Goal: Transaction & Acquisition: Register for event/course

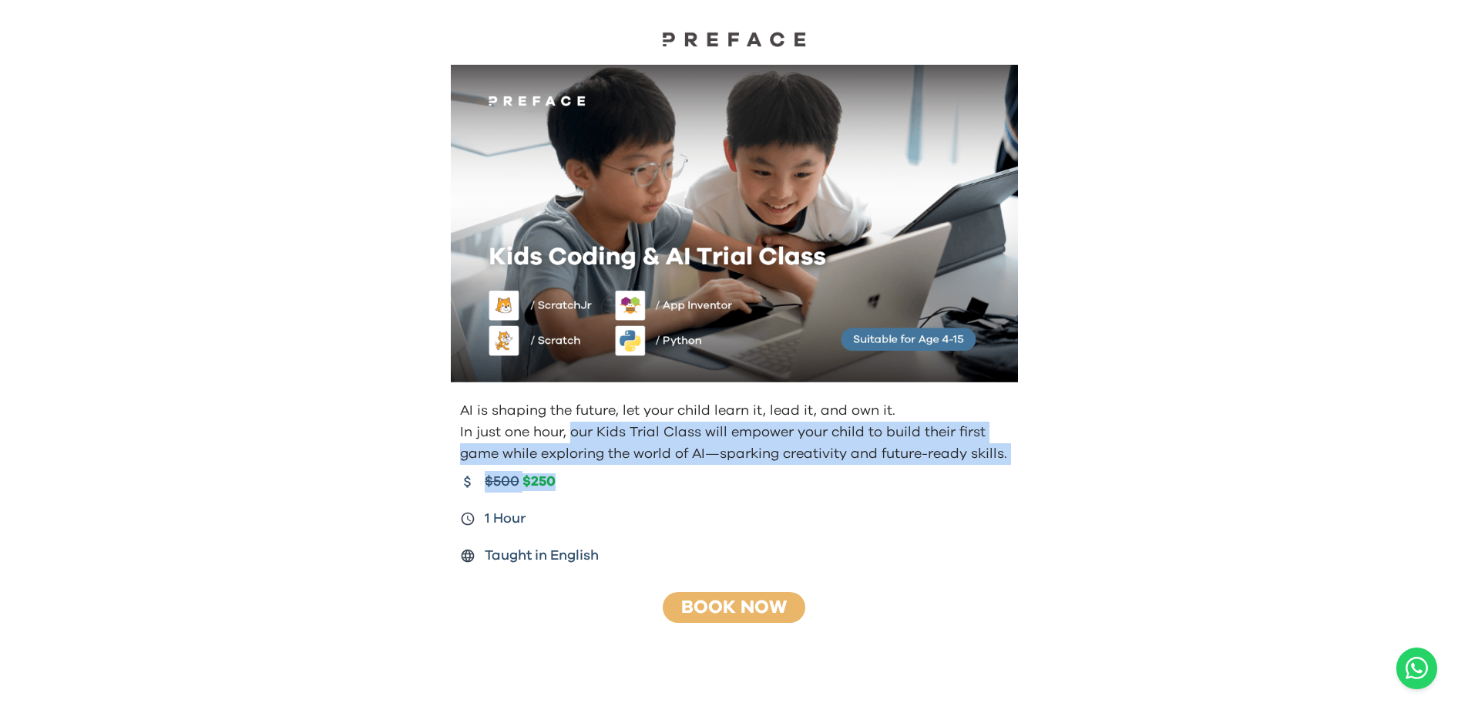
drag, startPoint x: 587, startPoint y: 445, endPoint x: 652, endPoint y: 475, distance: 71.0
click at [651, 475] on div "AI is shaping the future, let your child learn it, lead it, and own it. In just…" at bounding box center [734, 483] width 592 height 179
click at [652, 475] on div "$500 $250" at bounding box center [736, 482] width 552 height 22
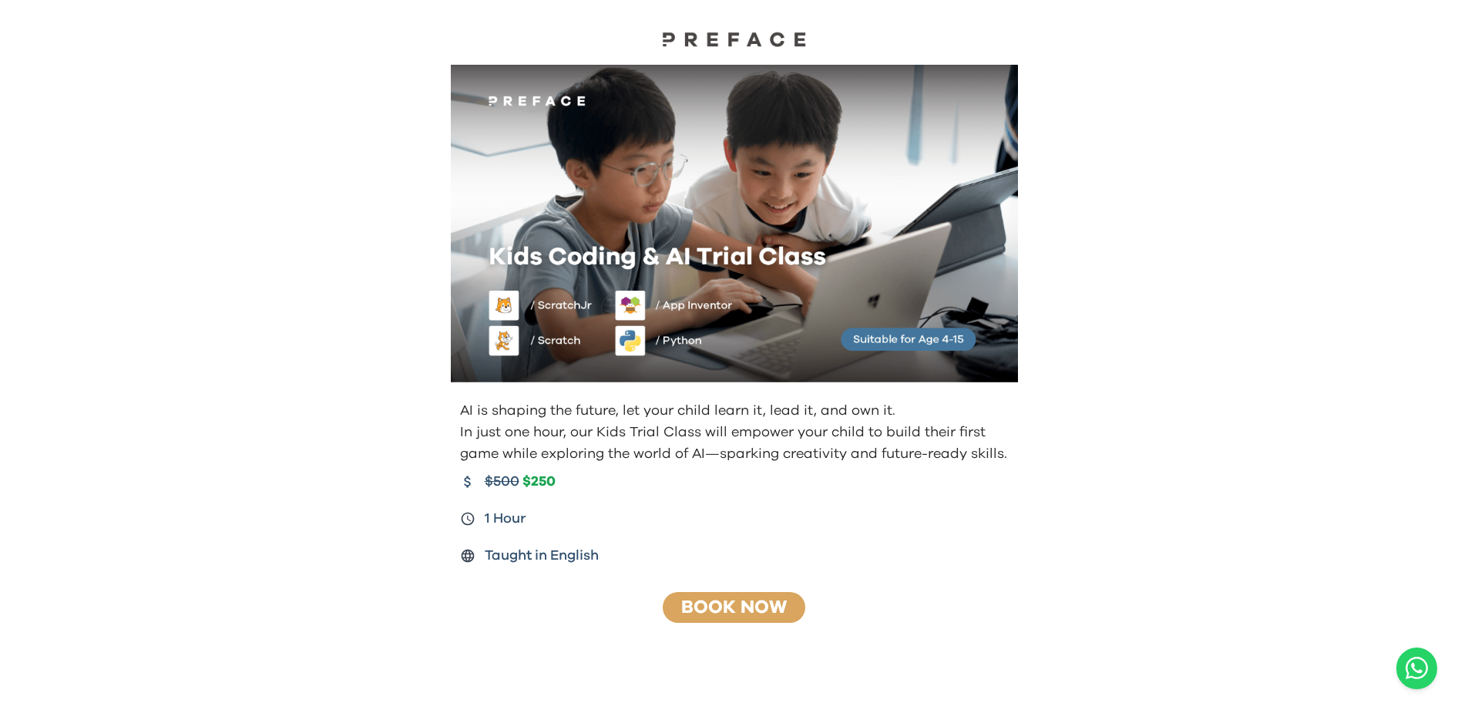
click at [708, 602] on link "Book Now" at bounding box center [734, 607] width 106 height 18
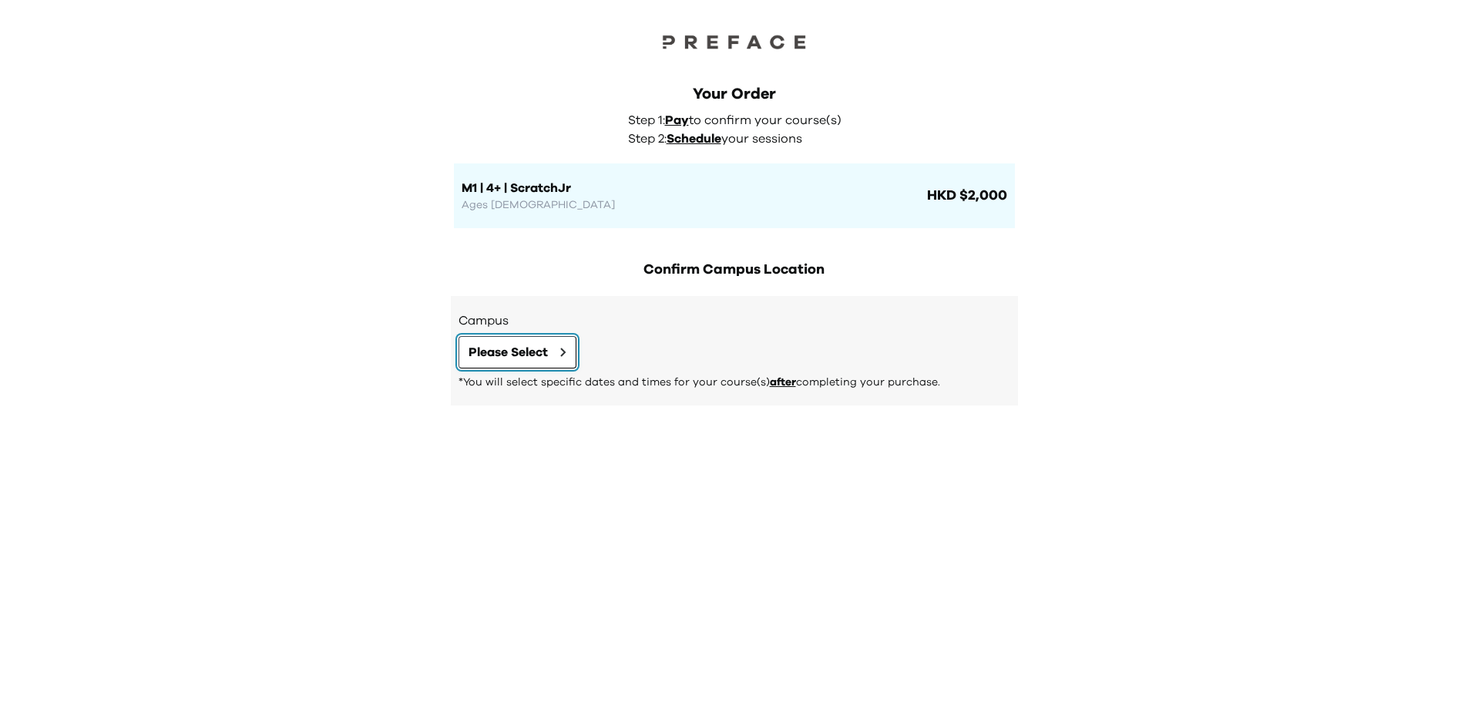
click at [523, 348] on span "Please Select" at bounding box center [507, 352] width 79 height 18
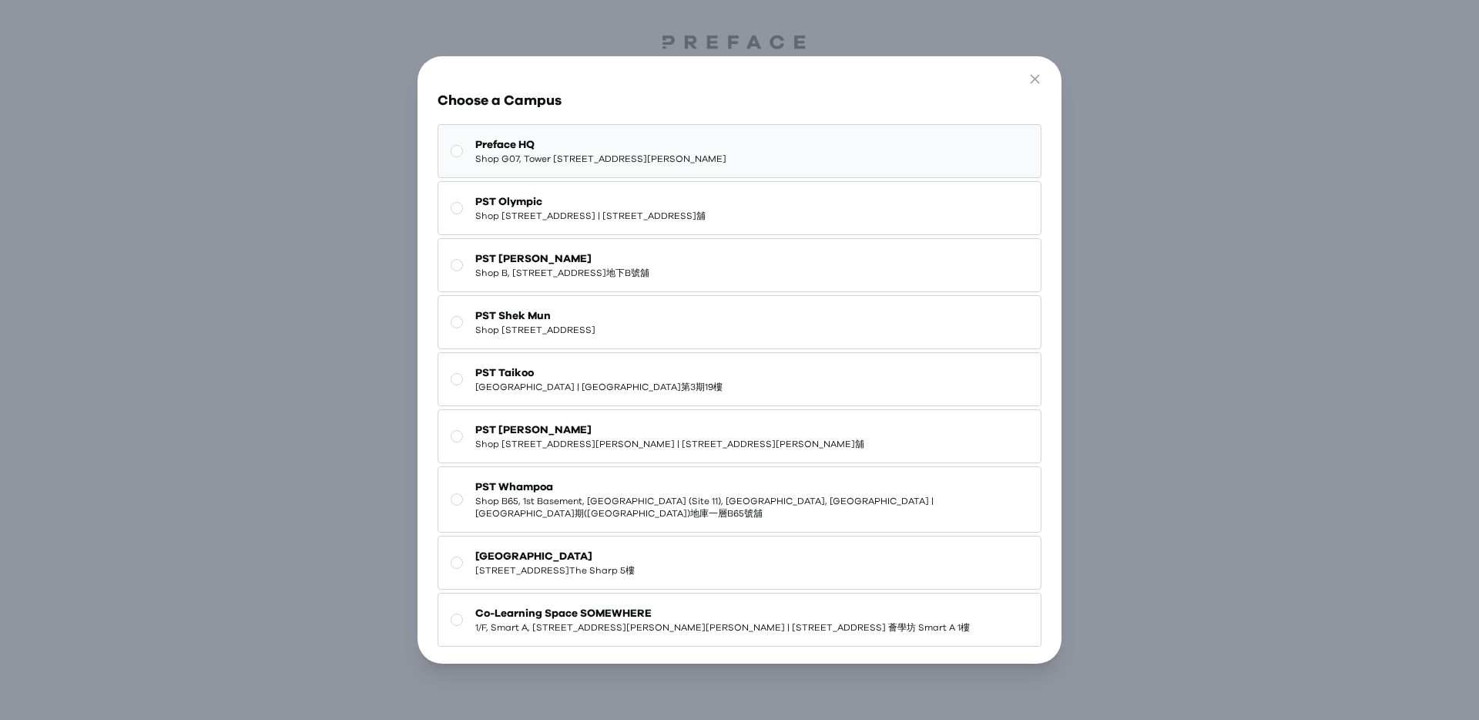
click at [522, 147] on span "Preface HQ" at bounding box center [600, 144] width 251 height 15
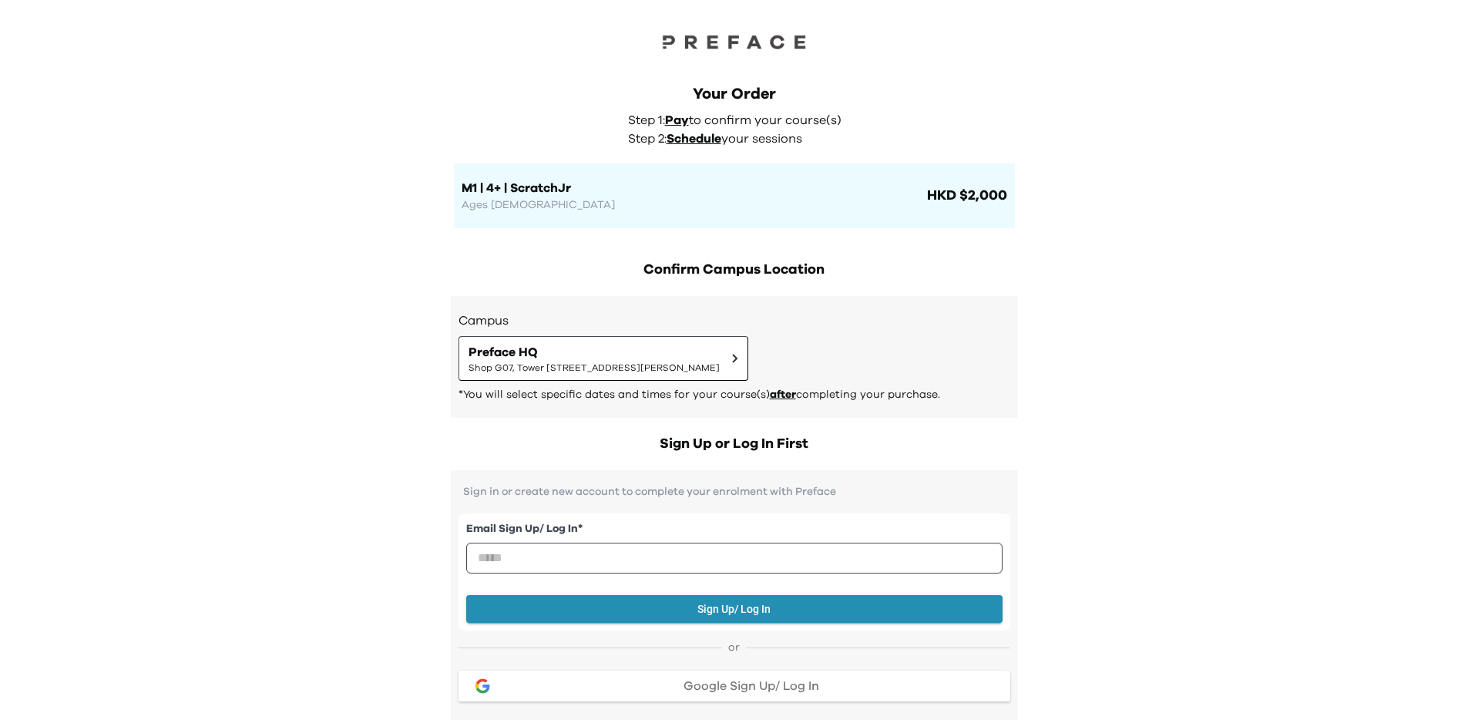
click at [589, 57] on div "Your Order Step 1: Pay to confirm your course(s) Step 2: Schedule your sessions…" at bounding box center [734, 140] width 592 height 176
drag, startPoint x: 600, startPoint y: 49, endPoint x: 898, endPoint y: 146, distance: 312.8
click at [898, 146] on div "Your Order Step 1: Pay to confirm your course(s) Step 2: Schedule your sessions…" at bounding box center [734, 155] width 561 height 145
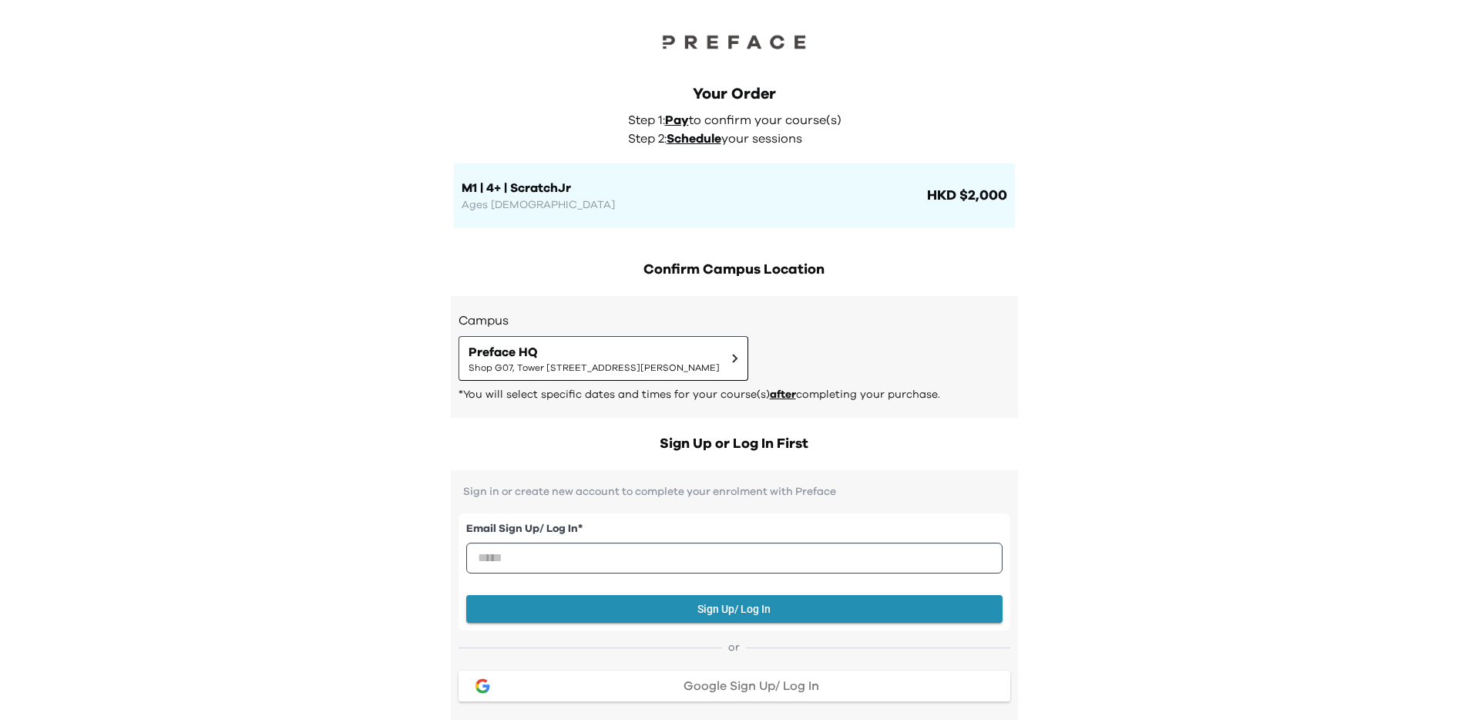
drag, startPoint x: 308, startPoint y: 80, endPoint x: 341, endPoint y: 54, distance: 41.6
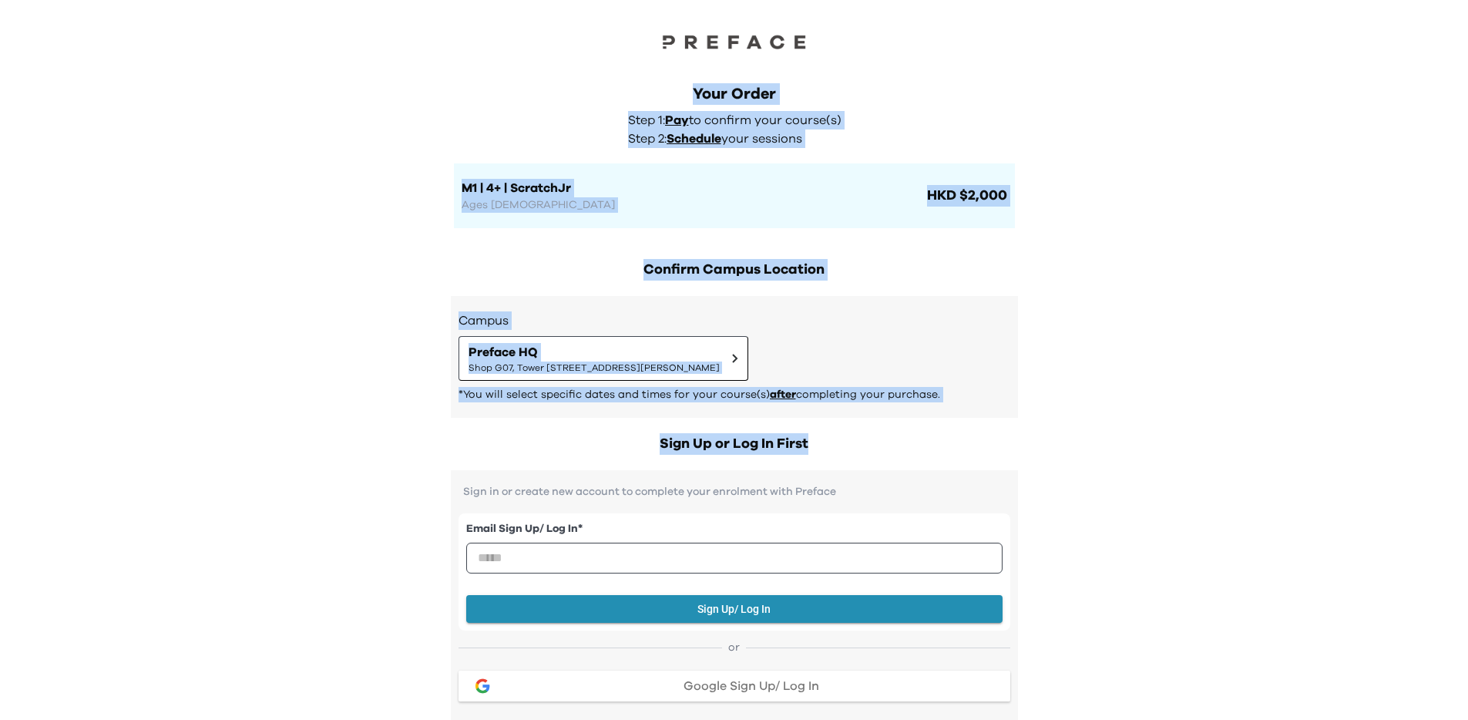
drag, startPoint x: 341, startPoint y: 54, endPoint x: 1069, endPoint y: 466, distance: 836.6
drag, startPoint x: 1023, startPoint y: 360, endPoint x: 454, endPoint y: 53, distance: 646.6
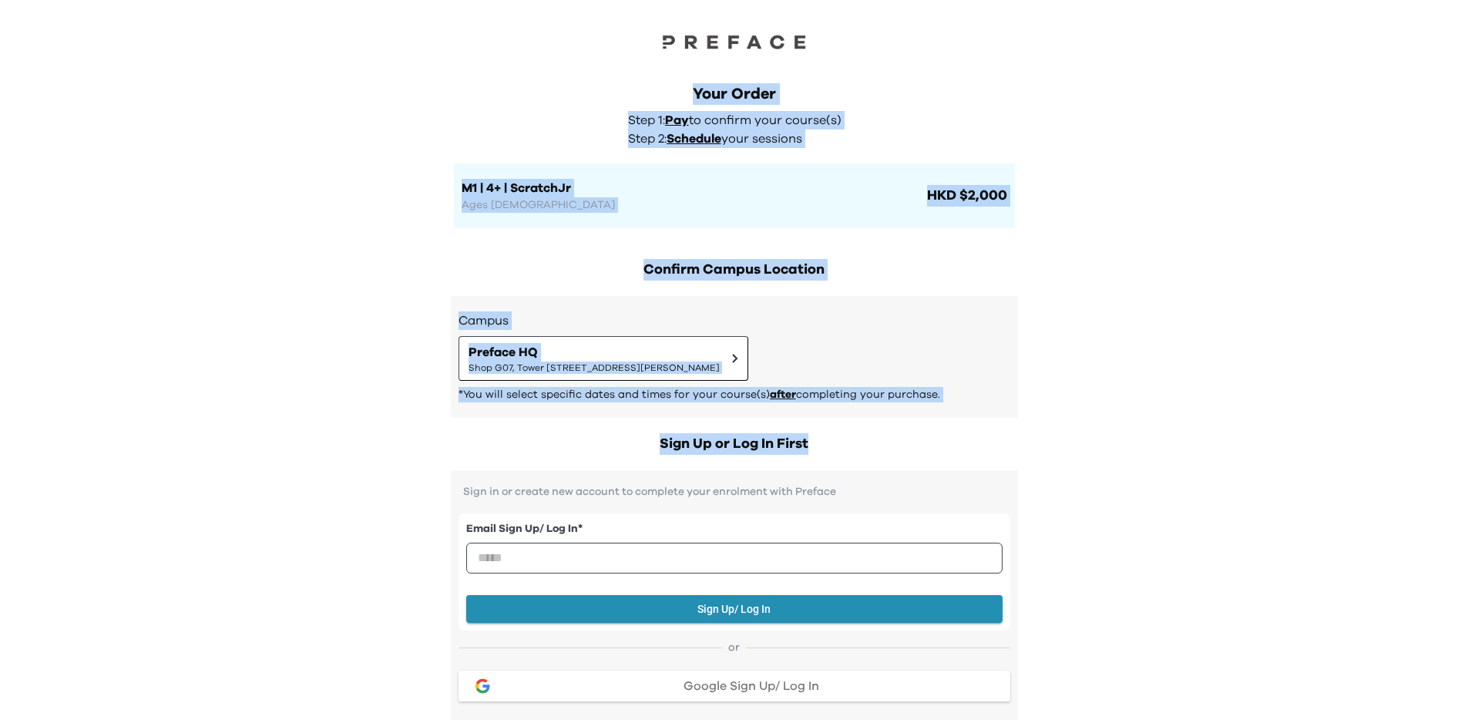
click at [454, 53] on div "Your Order Step 1: Pay to confirm your course(s) Step 2: Schedule your sessions…" at bounding box center [734, 140] width 592 height 176
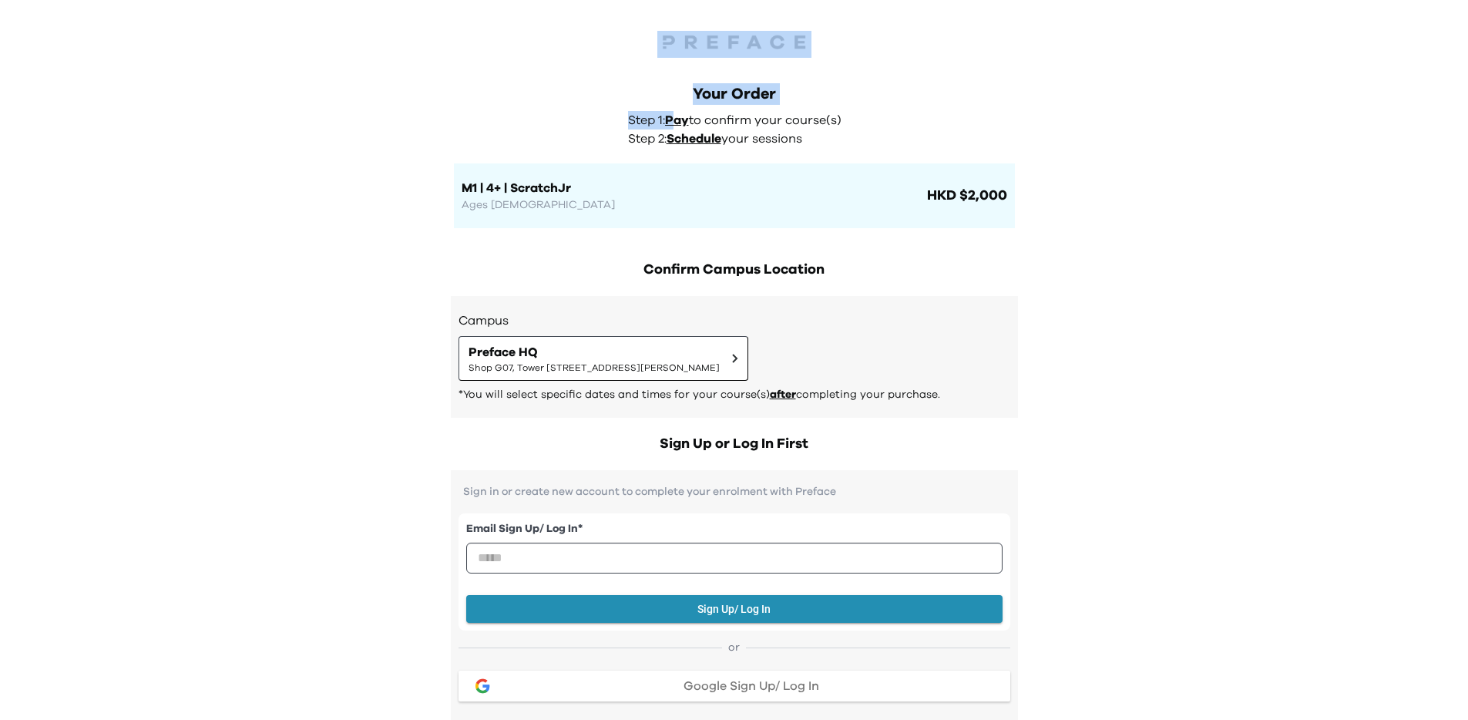
drag, startPoint x: 454, startPoint y: 47, endPoint x: 679, endPoint y: 124, distance: 238.5
click at [555, 55] on div "Your Order Step 1: Pay to confirm your course(s) Step 2: Schedule your sessions…" at bounding box center [734, 140] width 592 height 176
click at [669, 45] on img at bounding box center [734, 42] width 154 height 22
click at [612, 32] on div at bounding box center [734, 26] width 1468 height 52
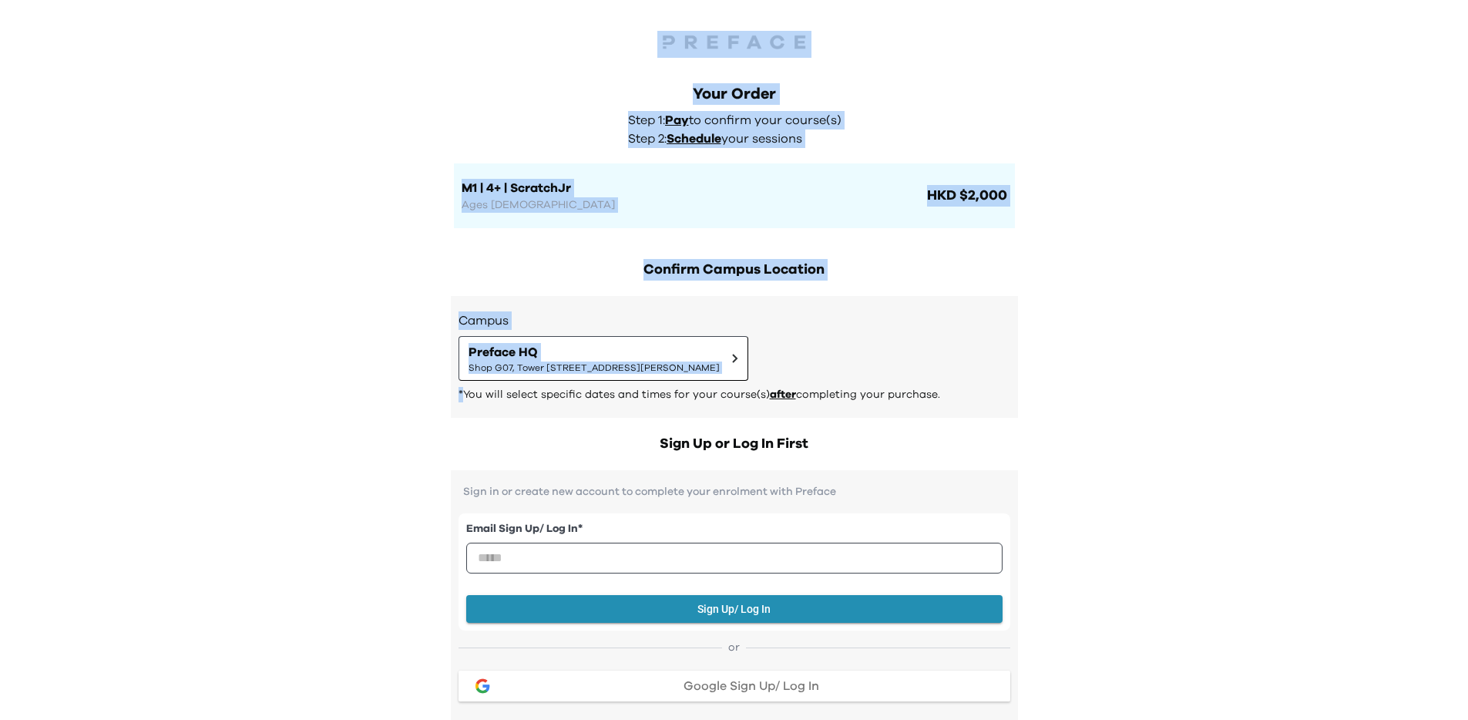
drag, startPoint x: 612, startPoint y: 32, endPoint x: 1019, endPoint y: 344, distance: 512.6
click at [1010, 312] on div "Campus Preface HQ Shop G07, Tower 535, 535 Jaffe Road, Causeway Bay | 銅鑼灣謝斐道535…" at bounding box center [734, 357] width 567 height 122
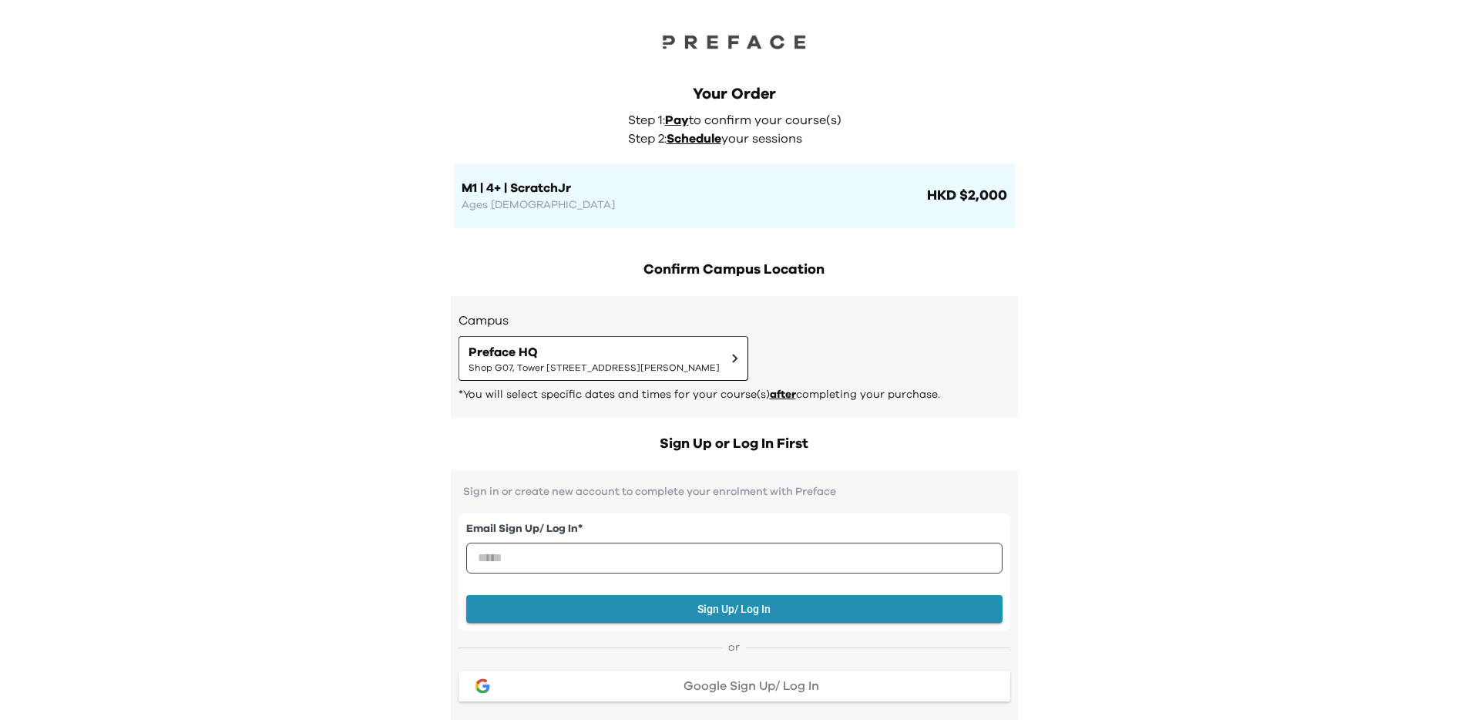
drag, startPoint x: 1144, startPoint y: 248, endPoint x: 1036, endPoint y: 251, distance: 107.9
click at [538, 72] on div "Your Order Step 1: Pay to confirm your course(s) Step 2: Schedule your sessions…" at bounding box center [734, 140] width 592 height 176
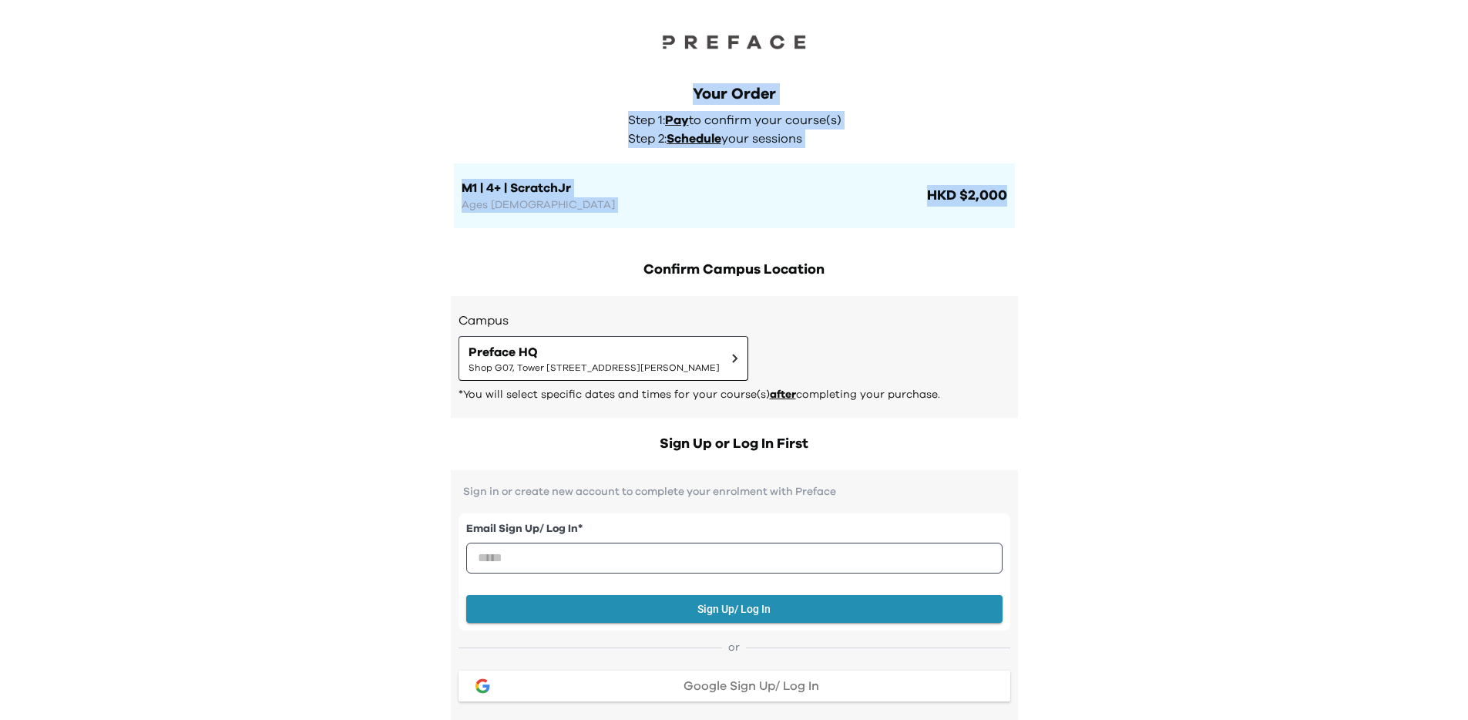
drag, startPoint x: 543, startPoint y: 61, endPoint x: 971, endPoint y: 245, distance: 465.5
click at [968, 226] on div "Your Order Step 1: Pay to confirm your course(s) Step 2: Schedule your sessions…" at bounding box center [734, 140] width 592 height 176
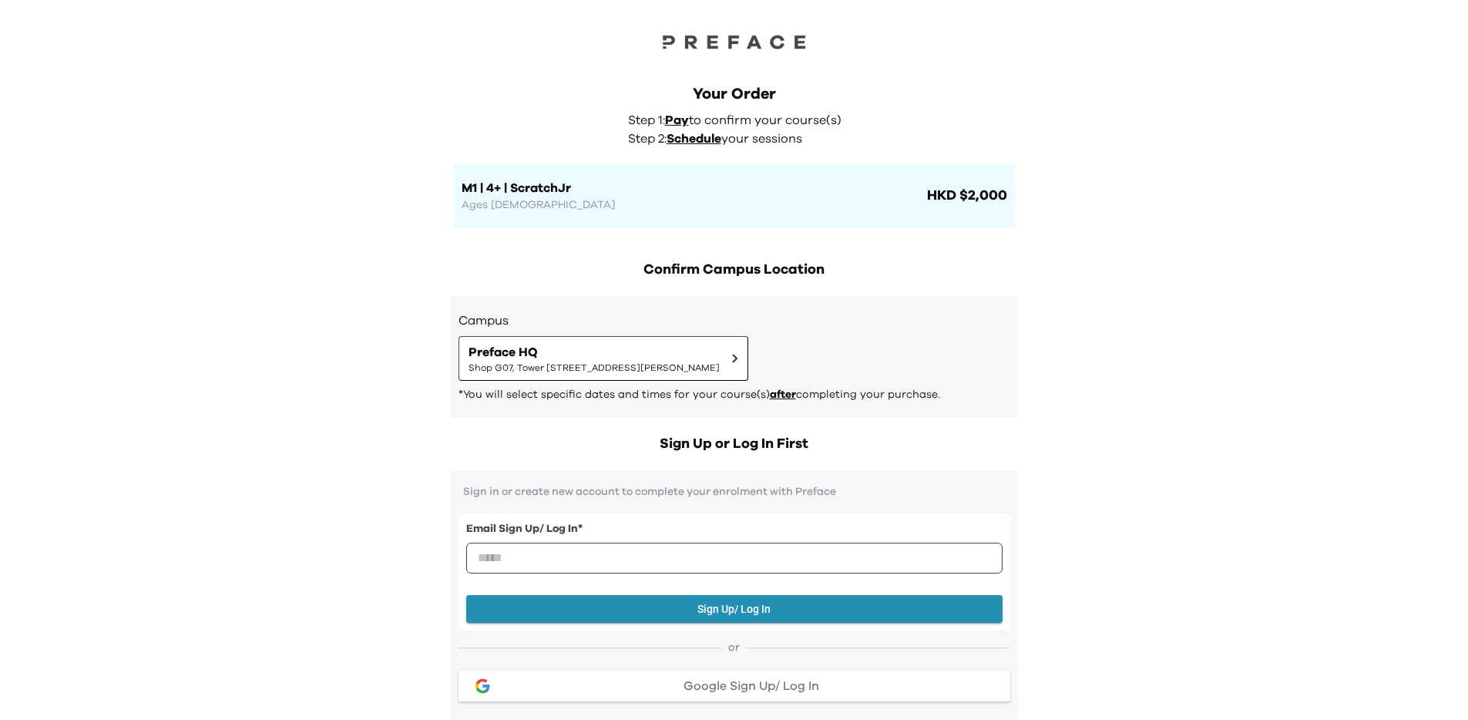
click at [488, 32] on div at bounding box center [734, 26] width 1468 height 52
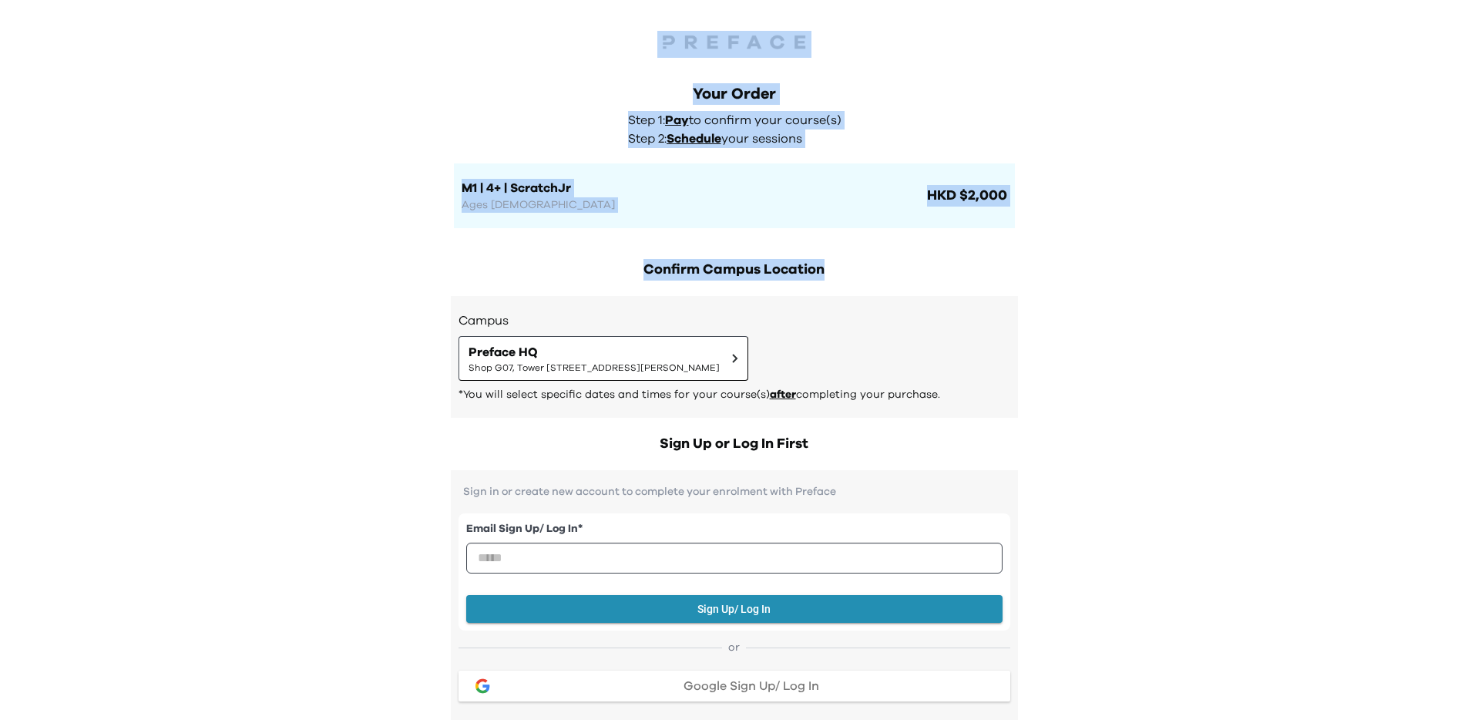
drag, startPoint x: 492, startPoint y: 24, endPoint x: 914, endPoint y: 269, distance: 488.1
click at [921, 270] on h2 "Confirm Campus Location" at bounding box center [734, 270] width 567 height 22
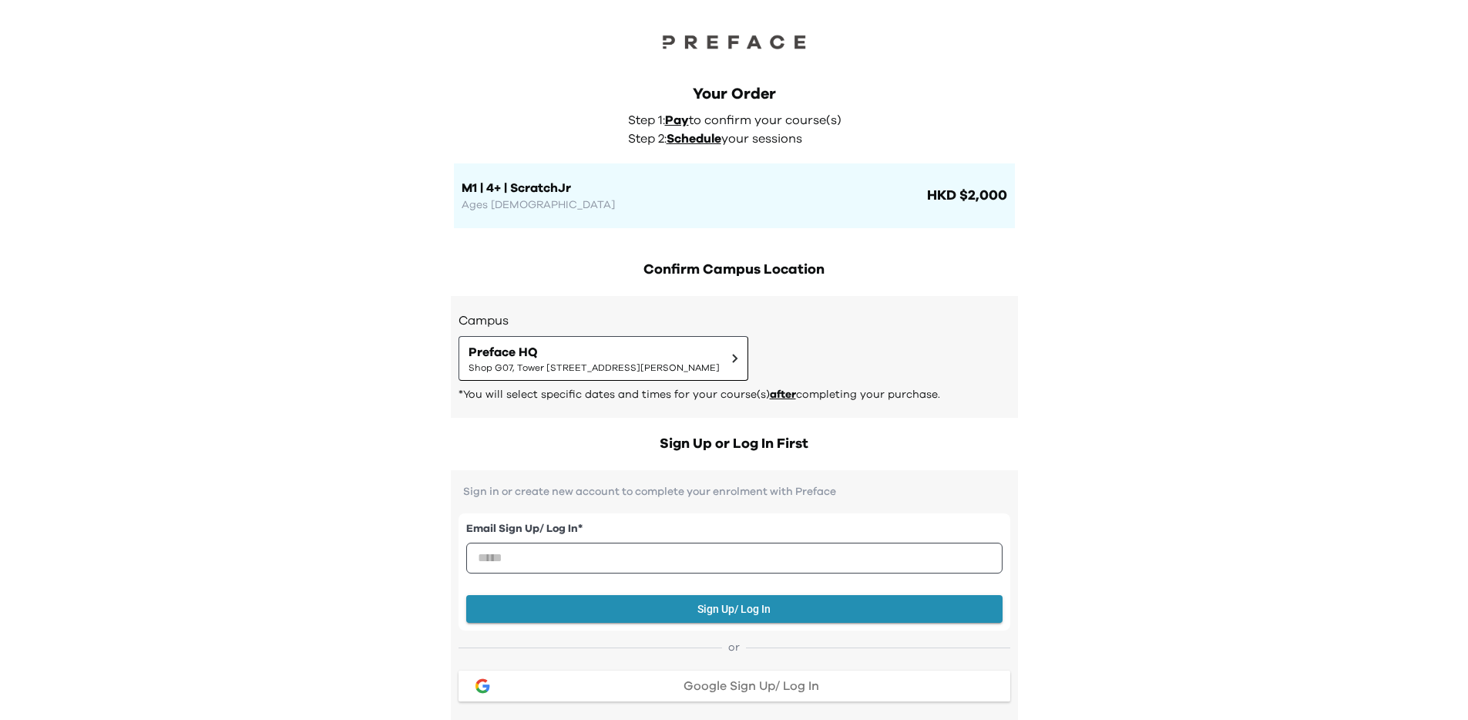
click at [518, 132] on div "Your Order Step 1: Pay to confirm your course(s) Step 2: Schedule your sessions…" at bounding box center [734, 155] width 561 height 145
click at [509, 66] on div "Your Order Step 1: Pay to confirm your course(s) Step 2: Schedule your sessions…" at bounding box center [734, 140] width 592 height 176
click at [512, 31] on div at bounding box center [734, 26] width 1468 height 52
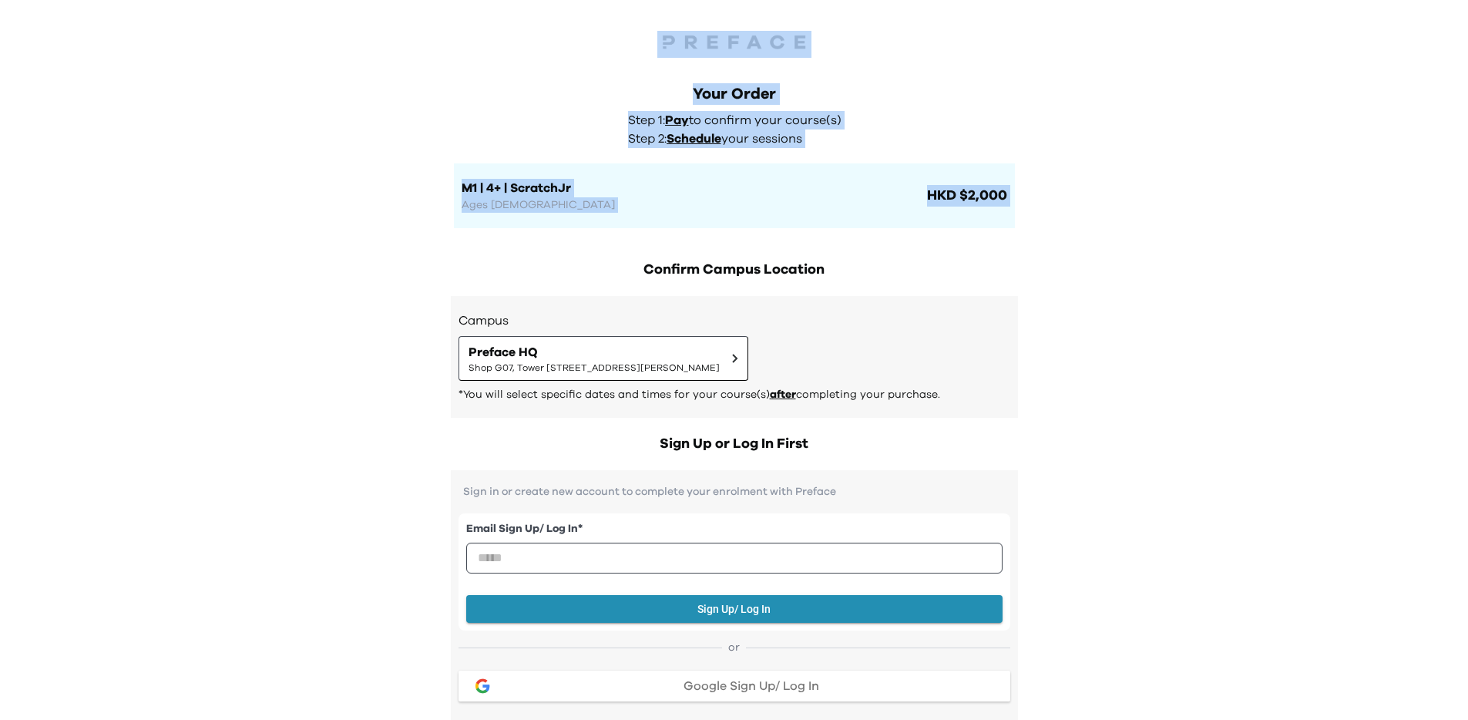
drag, startPoint x: 741, startPoint y: 100, endPoint x: 1145, endPoint y: 298, distance: 449.6
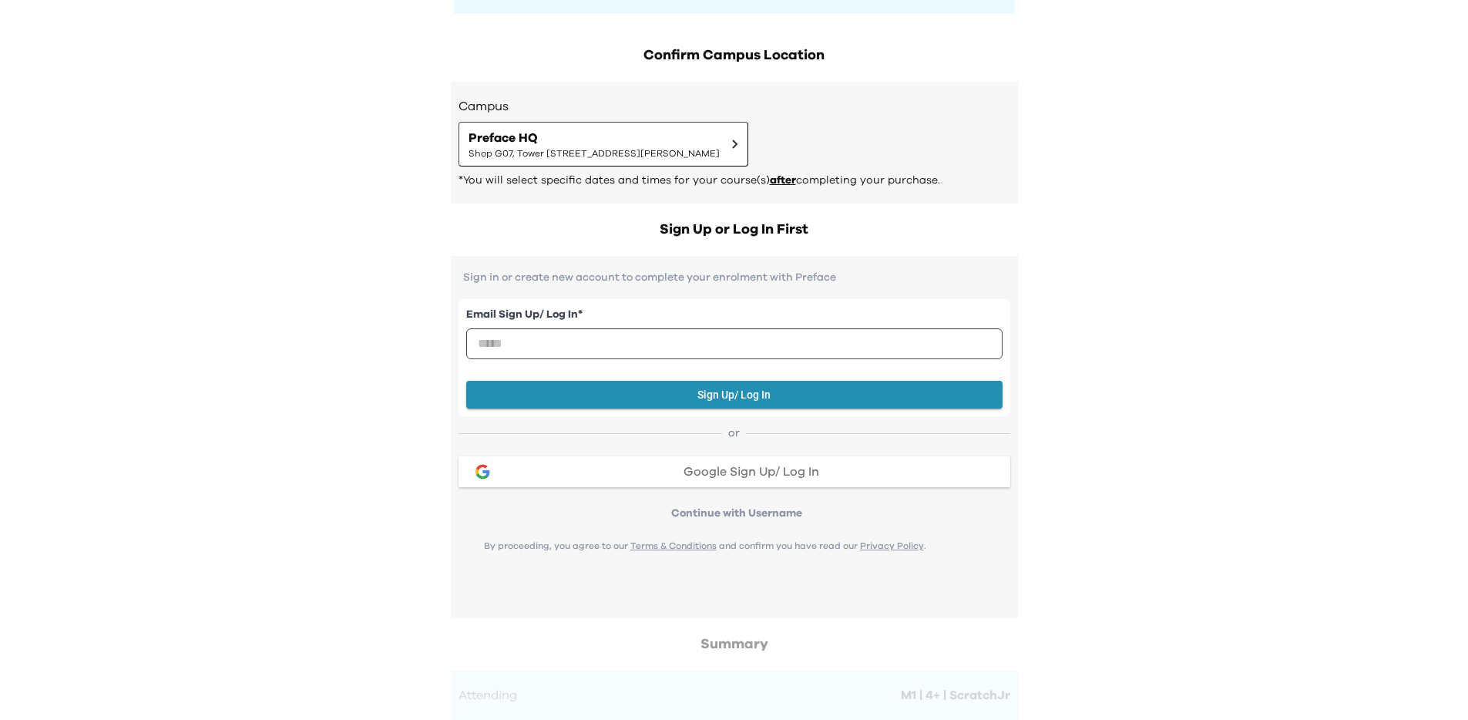
scroll to position [227, 0]
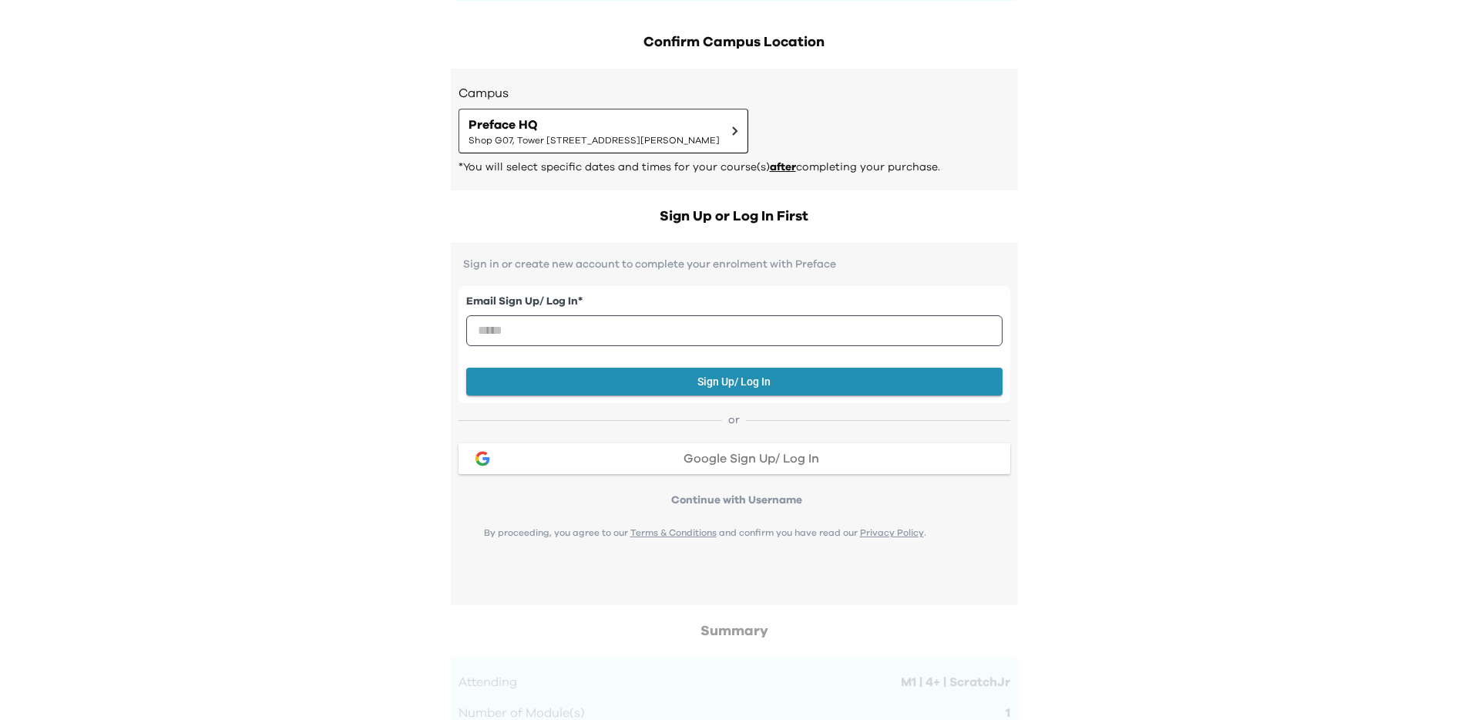
click at [1217, 227] on div "Your Order Step 1: Pay to confirm your course(s) Step 2: Schedule your sessions…" at bounding box center [734, 579] width 1468 height 1612
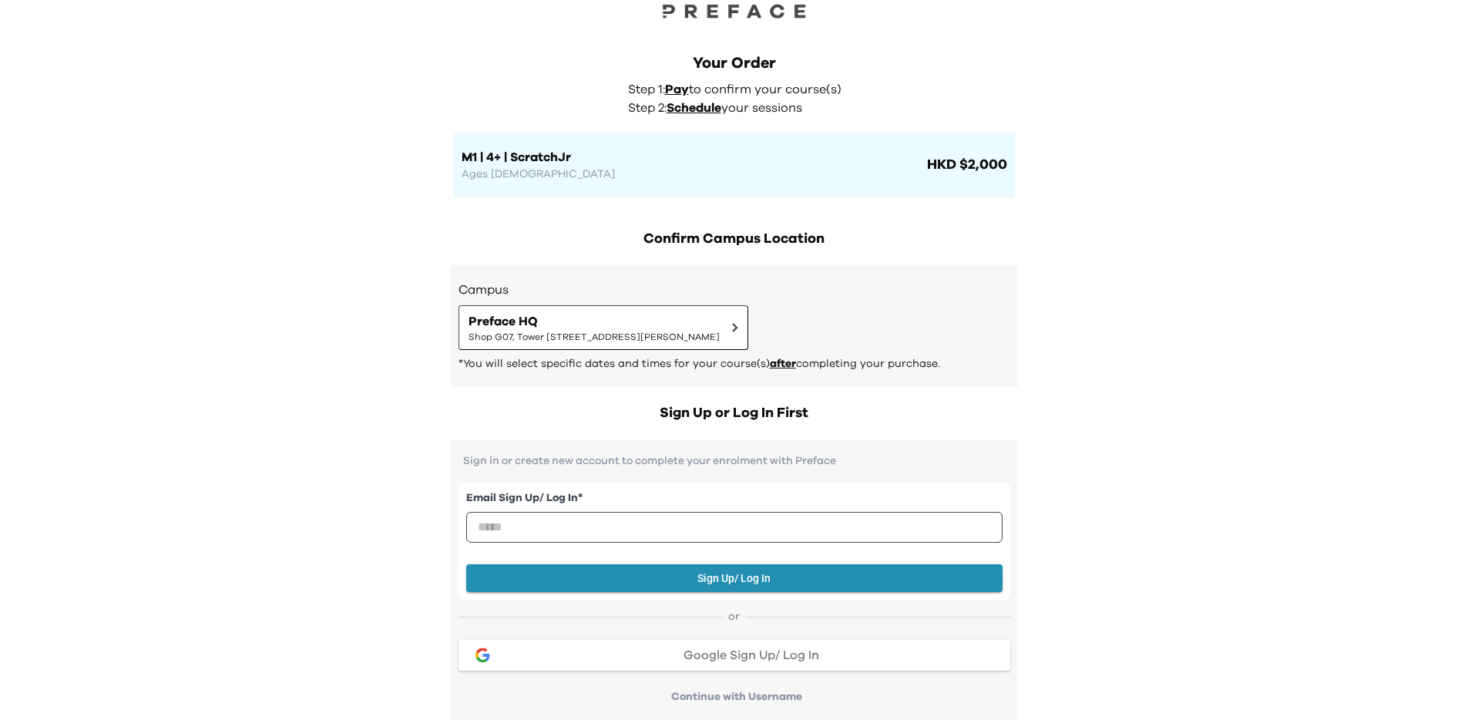
scroll to position [12, 0]
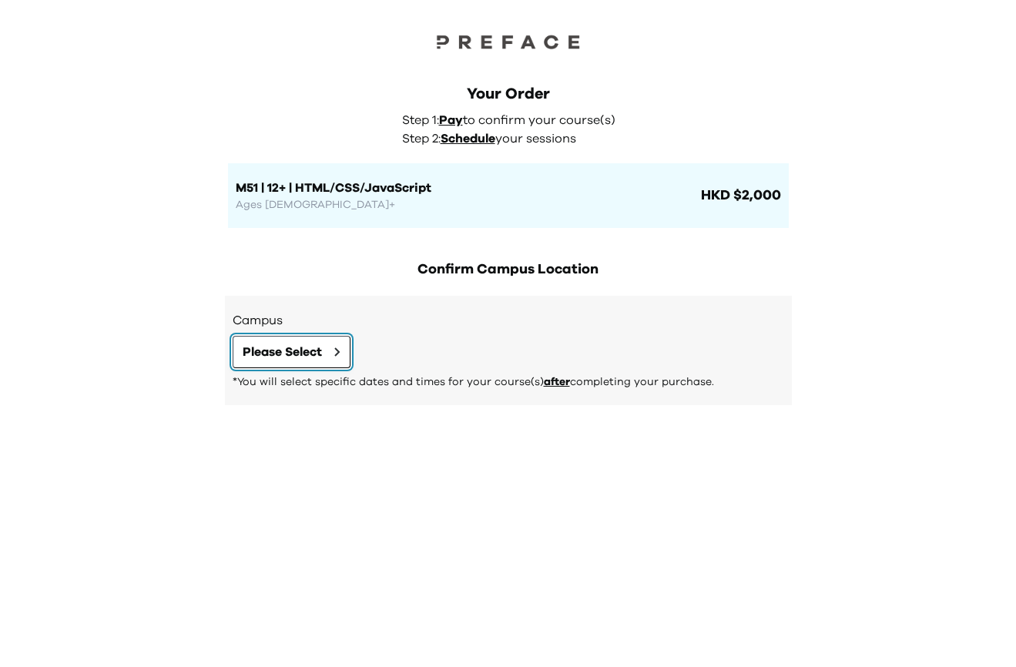
click at [298, 352] on span "Please Select" at bounding box center [282, 352] width 79 height 18
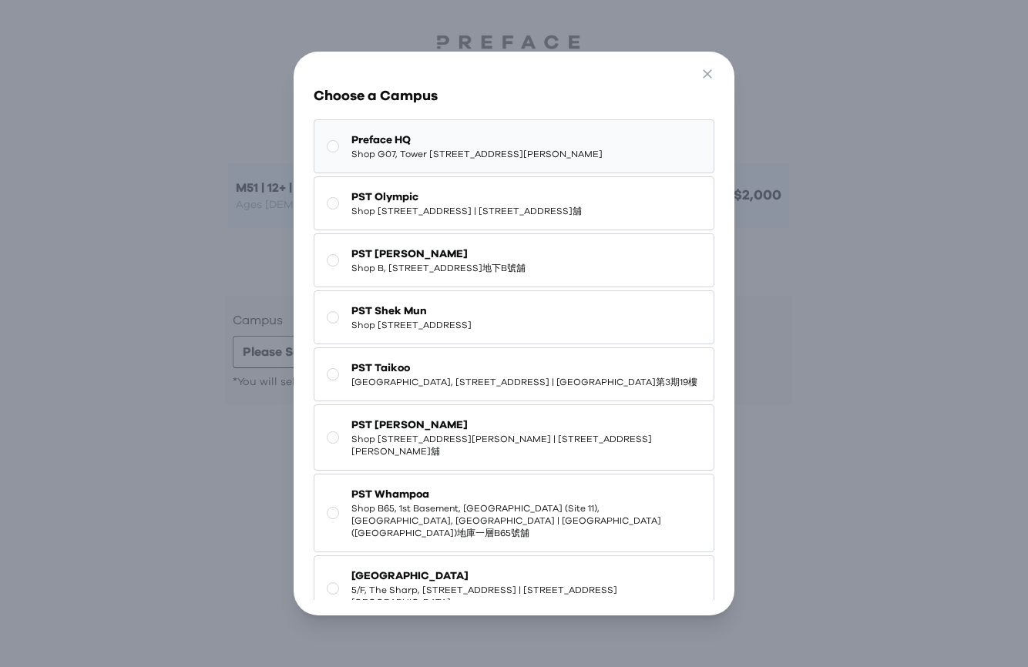
click at [413, 160] on span "[GEOGRAPHIC_DATA][STREET_ADDRESS] | [STREET_ADDRESS][GEOGRAPHIC_DATA][PERSON_NA…" at bounding box center [476, 154] width 251 height 12
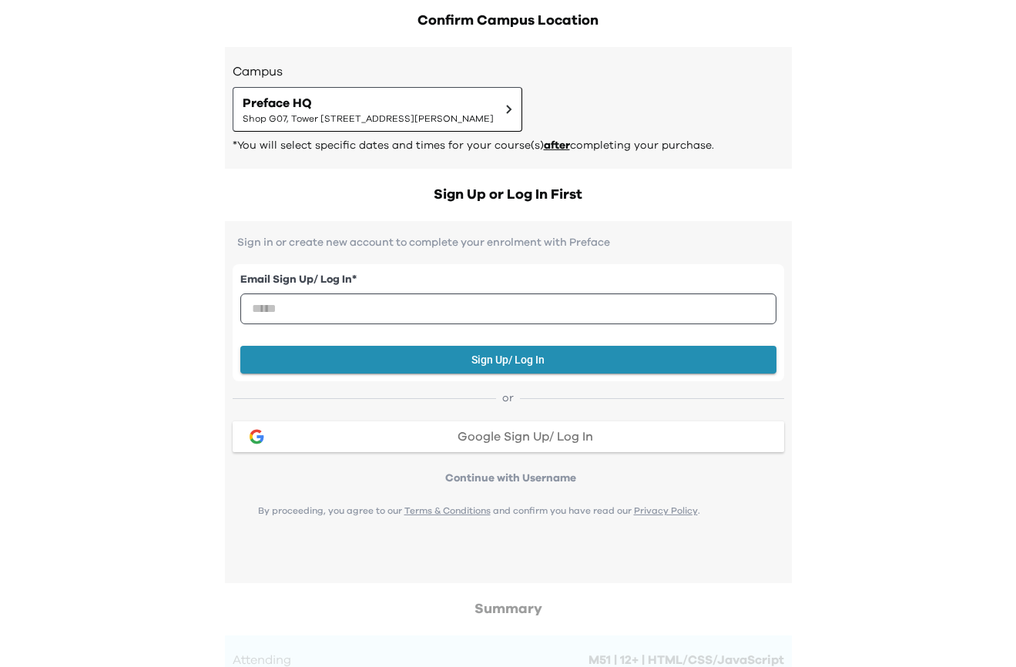
scroll to position [233, 0]
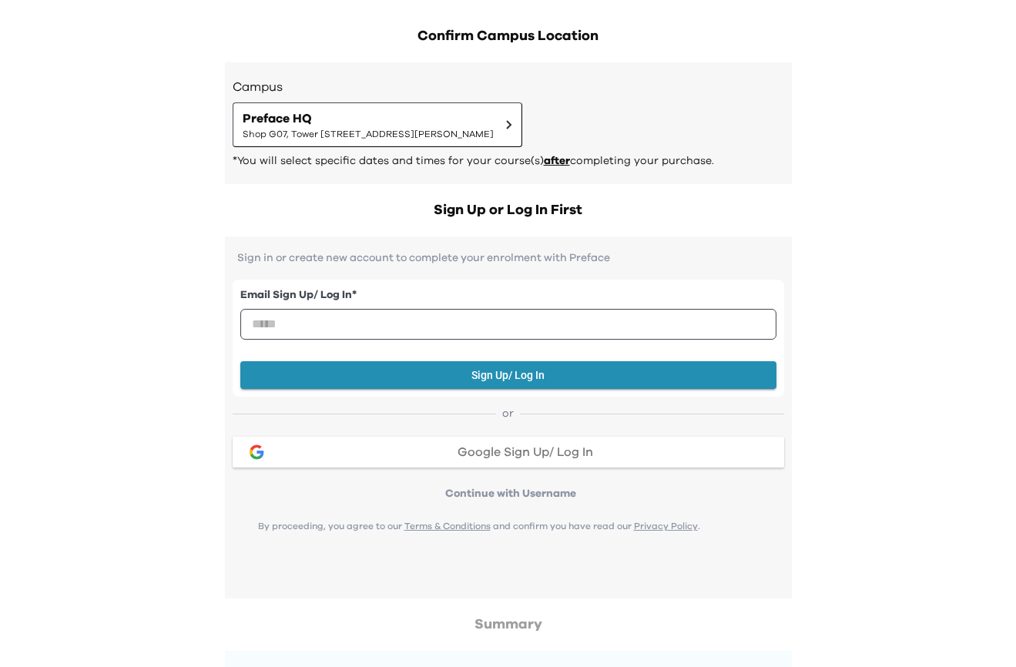
click at [448, 457] on div "Google Sign Up/ Log In" at bounding box center [526, 452] width 492 height 12
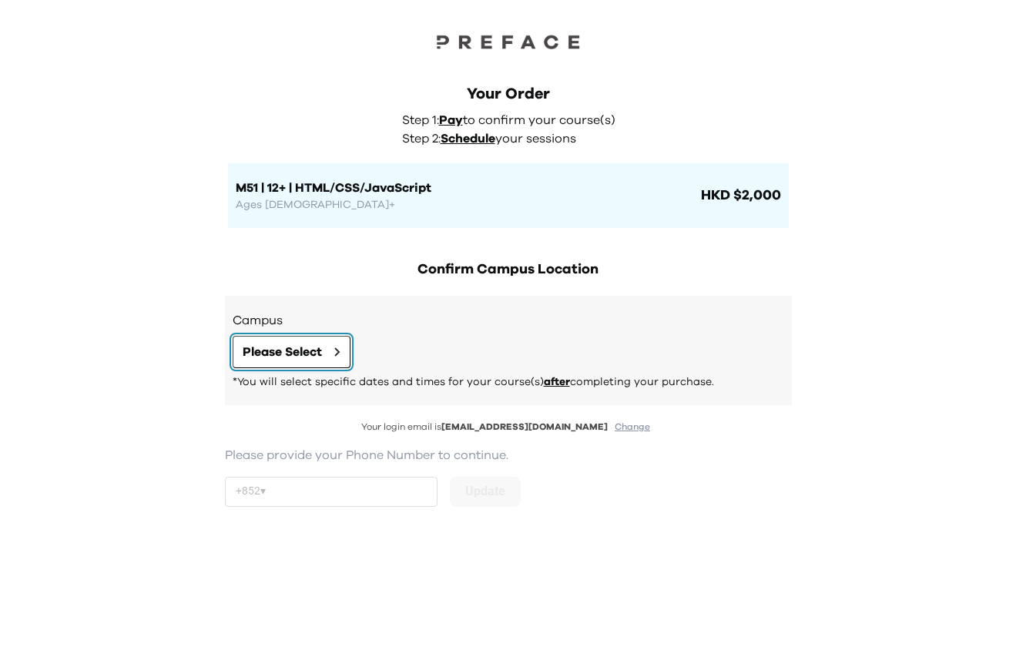
click at [297, 354] on span "Please Select" at bounding box center [282, 352] width 79 height 18
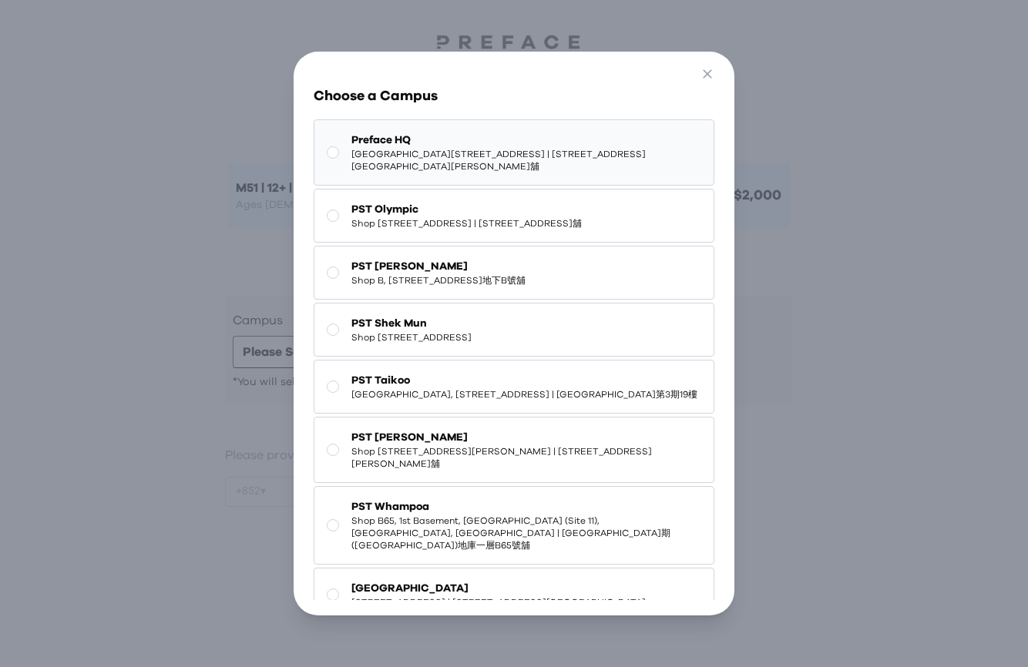
click at [398, 160] on span "[GEOGRAPHIC_DATA][STREET_ADDRESS] | [STREET_ADDRESS][GEOGRAPHIC_DATA][PERSON_NA…" at bounding box center [526, 160] width 350 height 25
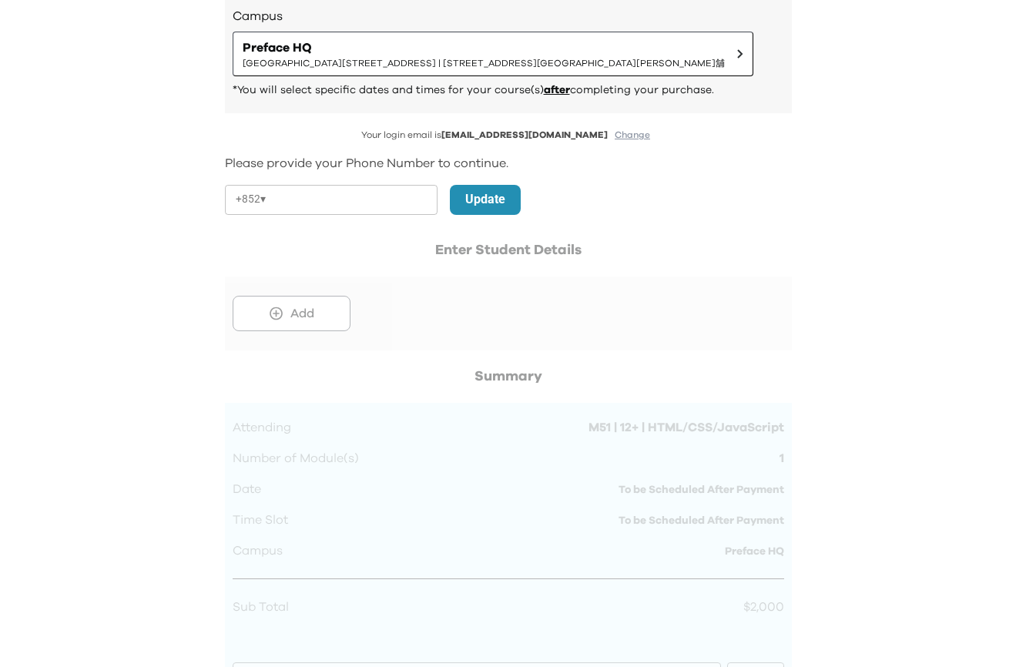
scroll to position [305, 0]
click at [281, 197] on input "tel" at bounding box center [355, 199] width 166 height 30
type input "********"
click at [509, 210] on button "Update" at bounding box center [485, 199] width 71 height 30
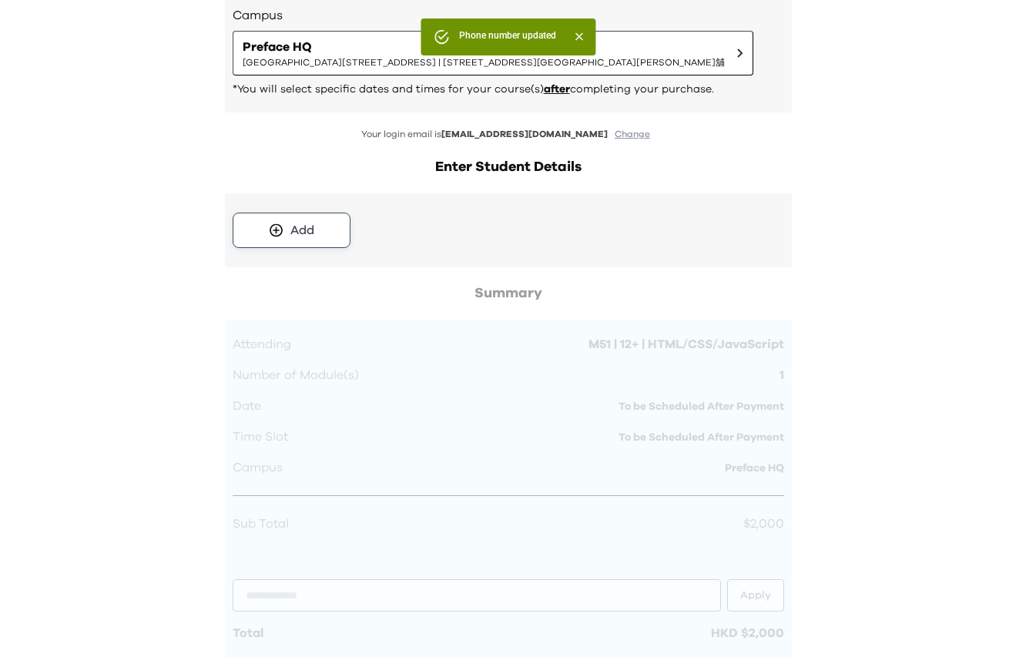
click at [285, 240] on button "Add" at bounding box center [292, 230] width 118 height 35
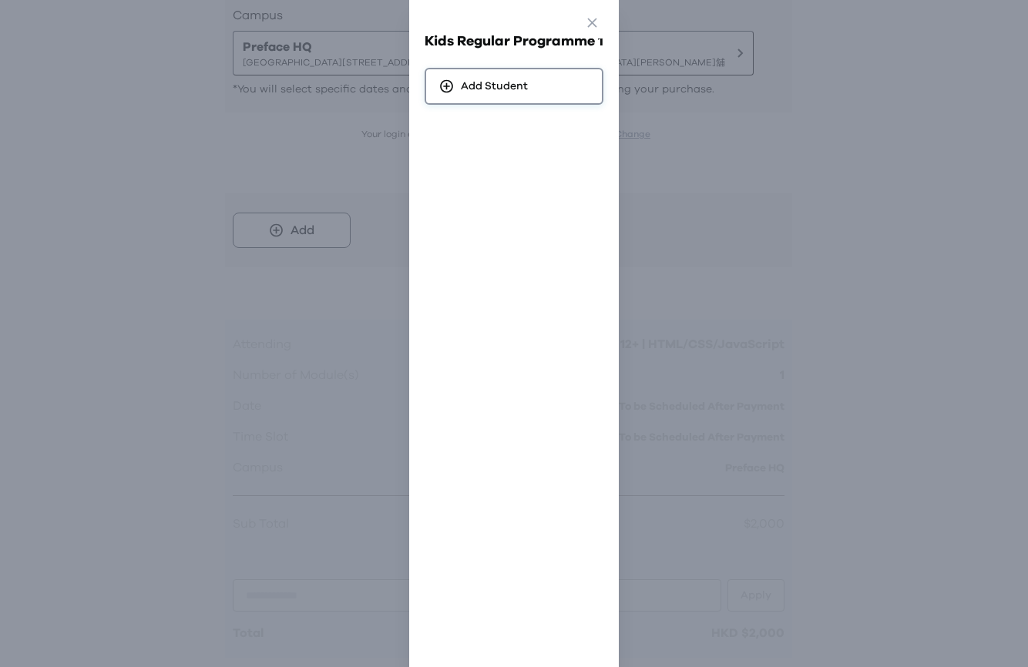
click at [499, 90] on span "Add Student" at bounding box center [494, 86] width 67 height 15
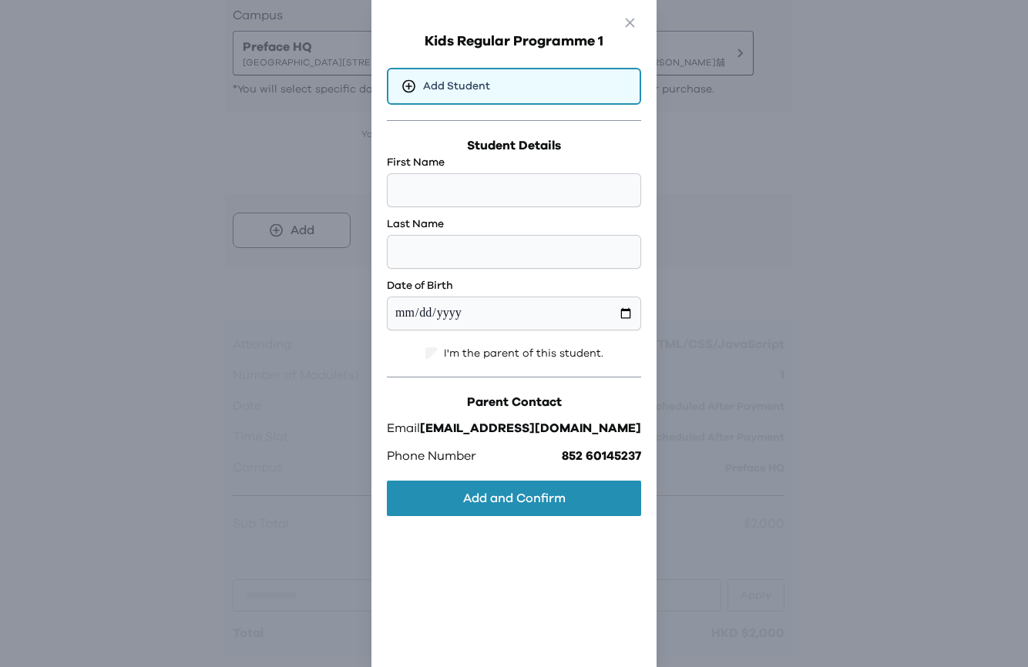
click at [495, 175] on div "First Name" at bounding box center [514, 181] width 254 height 52
click at [478, 224] on label "Last Name" at bounding box center [514, 223] width 254 height 15
drag, startPoint x: 475, startPoint y: 213, endPoint x: 474, endPoint y: 199, distance: 13.9
click at [475, 212] on div "First Name Last Name Date of Birth" at bounding box center [514, 243] width 254 height 176
click at [475, 196] on input "text" at bounding box center [514, 190] width 254 height 34
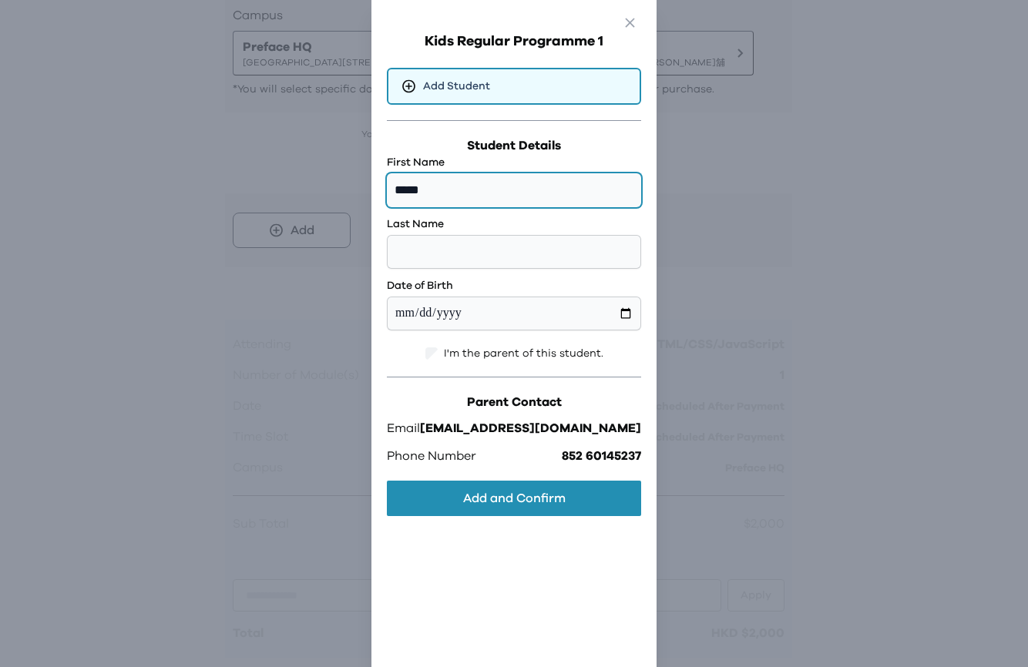
type input "*****"
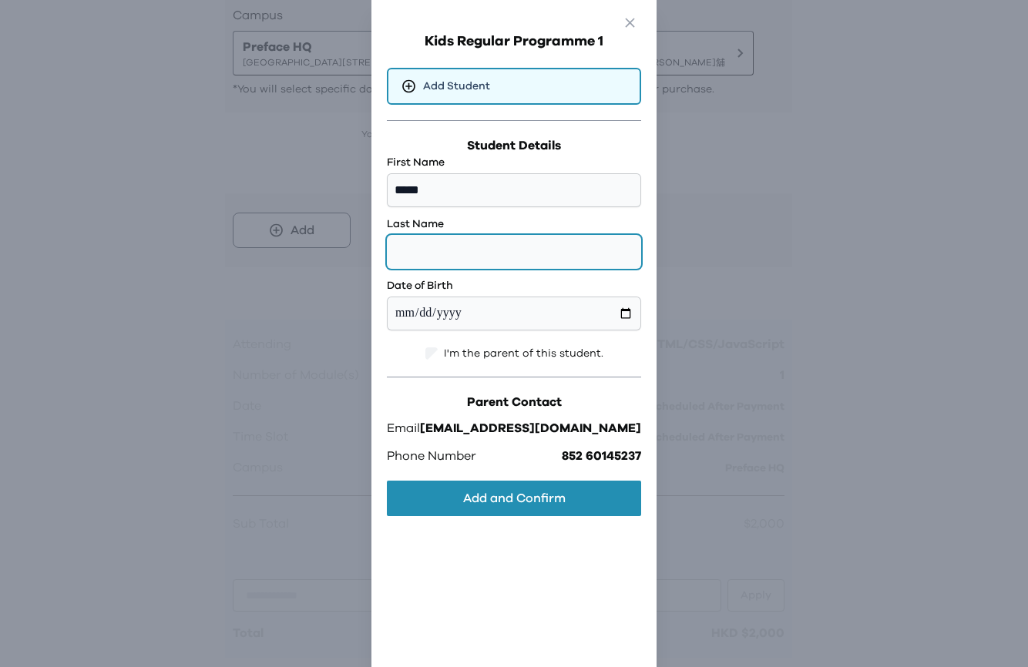
click at [462, 243] on input "text" at bounding box center [514, 252] width 254 height 34
type input "*****"
click at [461, 345] on div "Student Details First Name ***** Last Name ***** Date of Birth I'm the parent o…" at bounding box center [514, 329] width 254 height 386
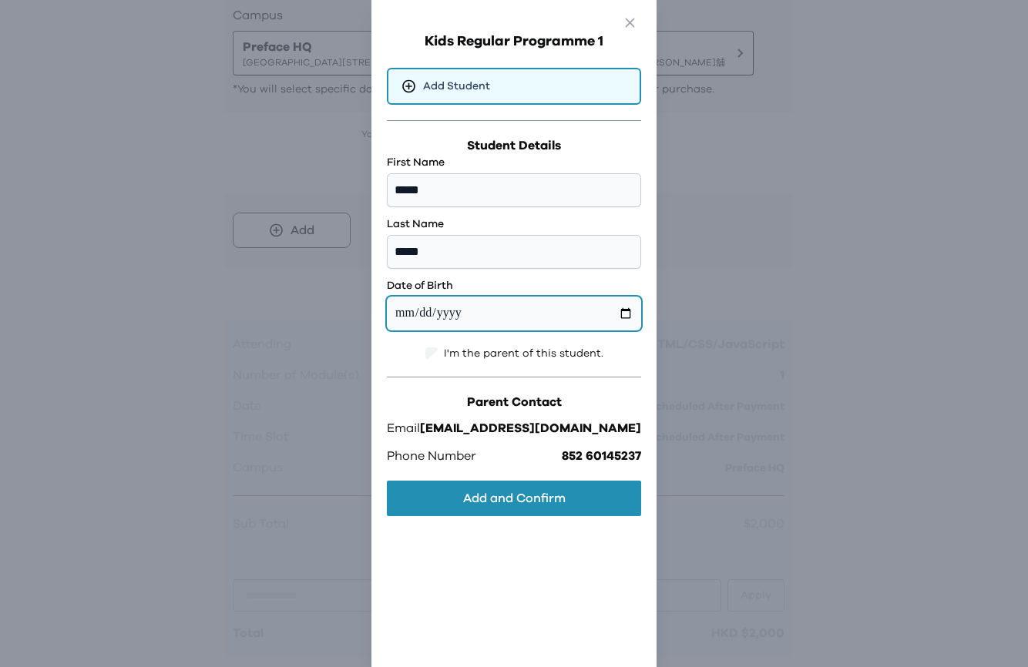
click at [575, 309] on input "date" at bounding box center [514, 314] width 254 height 34
type input "**********"
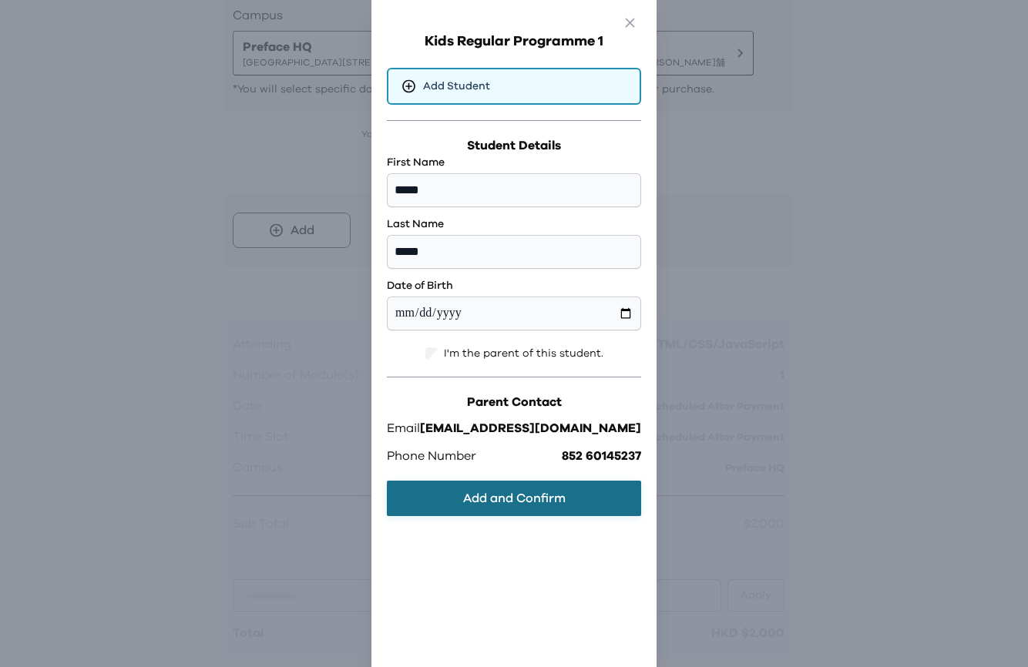
click at [522, 498] on button "Add and Confirm" at bounding box center [514, 498] width 254 height 35
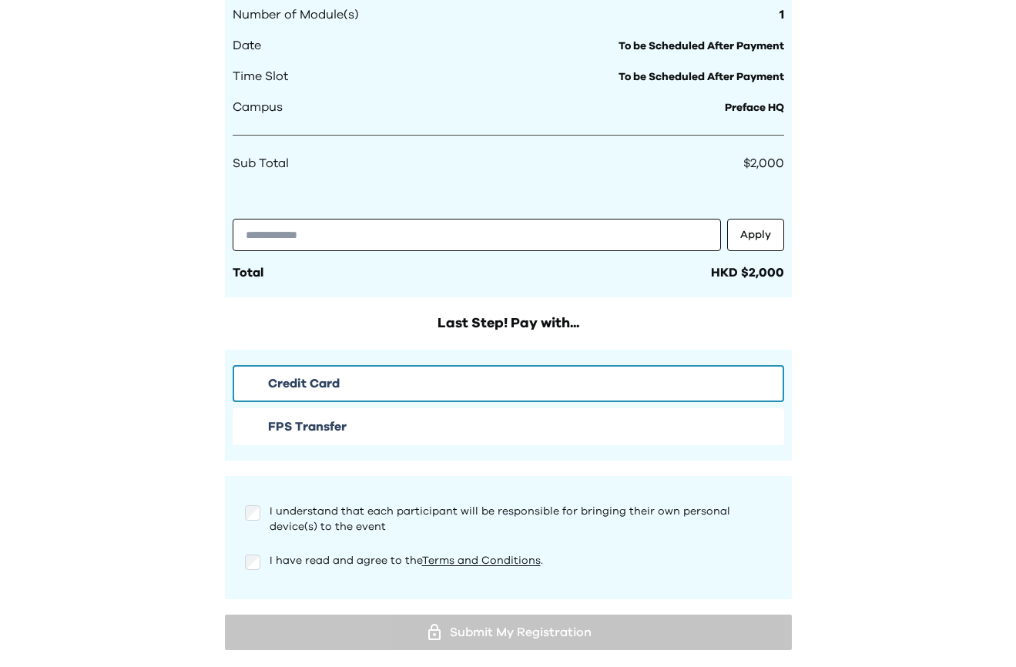
scroll to position [755, 0]
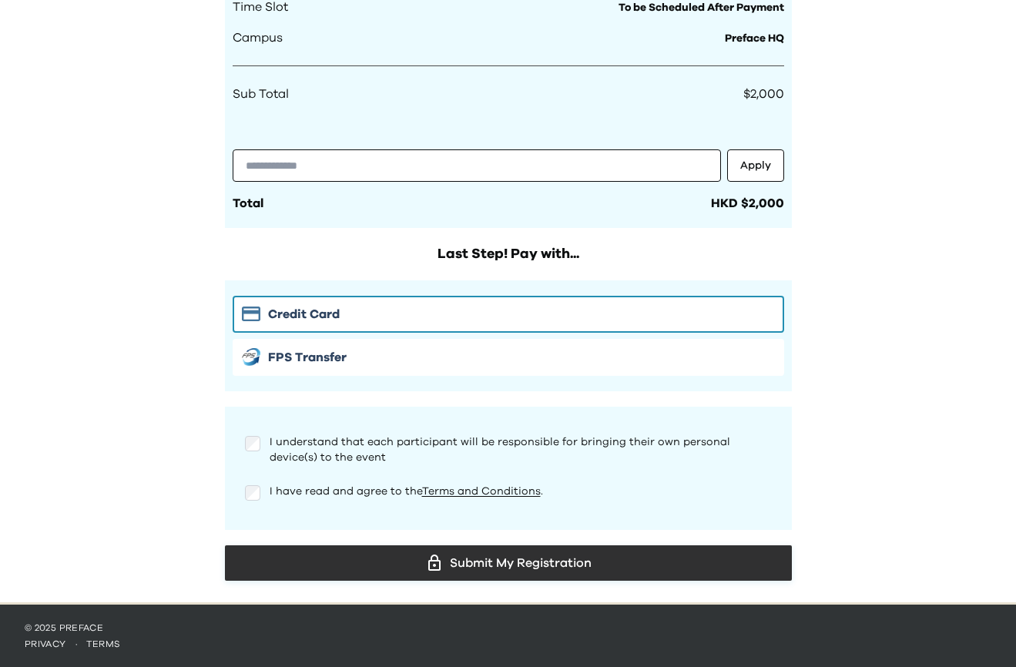
click at [455, 568] on div "Submit My Registration" at bounding box center [508, 563] width 542 height 23
